Goal: Navigation & Orientation: Understand site structure

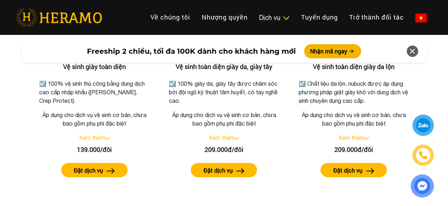
scroll to position [1211, 0]
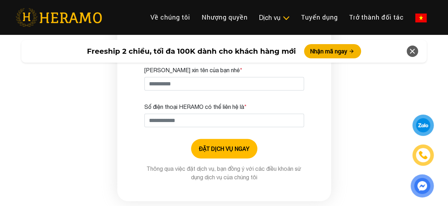
drag, startPoint x: 0, startPoint y: 0, endPoint x: 197, endPoint y: 120, distance: 230.2
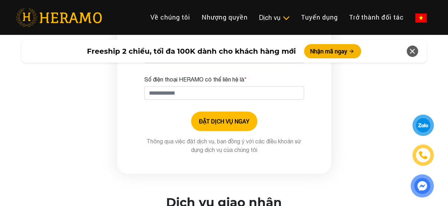
scroll to position [2101, 0]
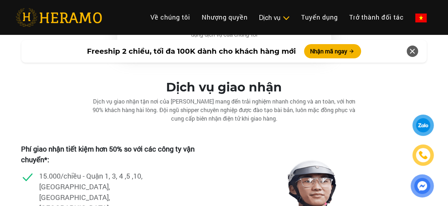
drag, startPoint x: 197, startPoint y: 120, endPoint x: 217, endPoint y: 181, distance: 64.7
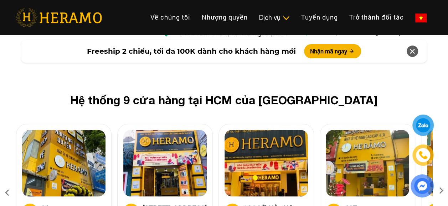
scroll to position [3027, 0]
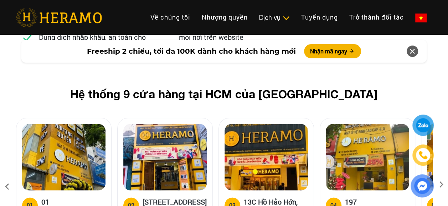
click at [441, 185] on icon at bounding box center [441, 187] width 13 height 5
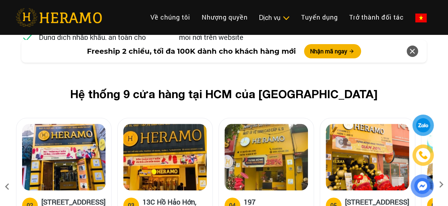
click at [441, 185] on icon at bounding box center [441, 187] width 13 height 5
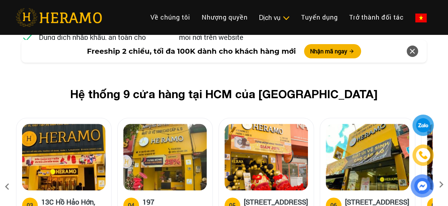
click at [441, 185] on icon at bounding box center [441, 187] width 13 height 5
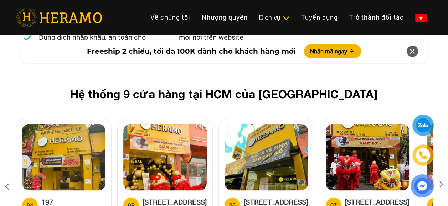
click at [441, 185] on icon at bounding box center [441, 187] width 13 height 5
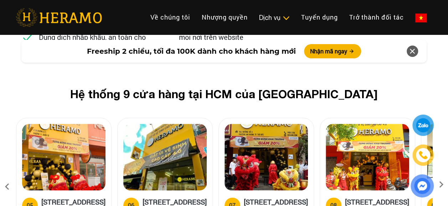
click at [441, 185] on icon at bounding box center [441, 187] width 13 height 5
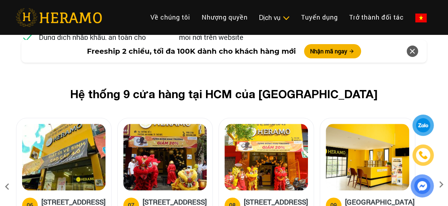
click at [441, 185] on icon at bounding box center [441, 187] width 13 height 5
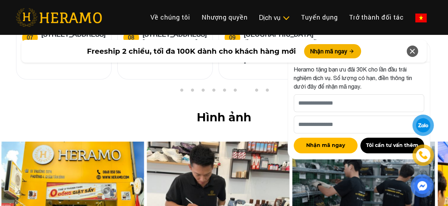
scroll to position [3169, 0]
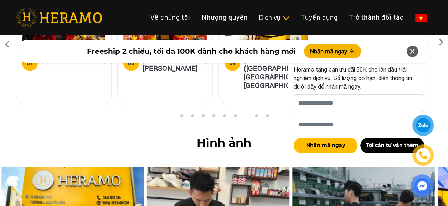
click at [408, 48] on icon at bounding box center [412, 51] width 9 height 13
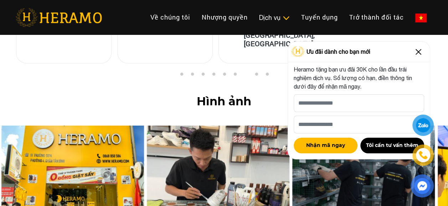
scroll to position [3240, 0]
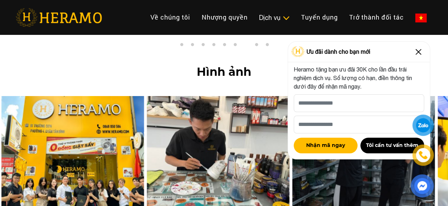
click at [419, 47] on img at bounding box center [417, 51] width 11 height 11
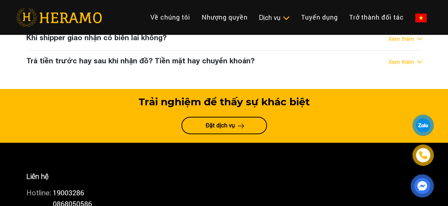
scroll to position [4060, 0]
